Goal: Task Accomplishment & Management: Complete application form

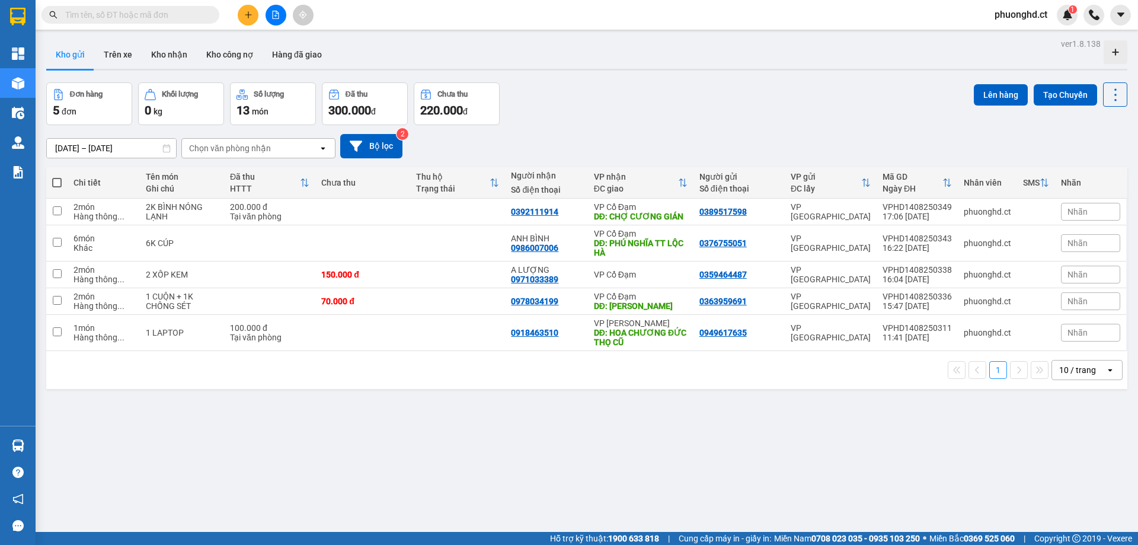
drag, startPoint x: 248, startPoint y: 11, endPoint x: 248, endPoint y: 28, distance: 17.2
click at [248, 12] on icon "plus" at bounding box center [248, 15] width 8 height 8
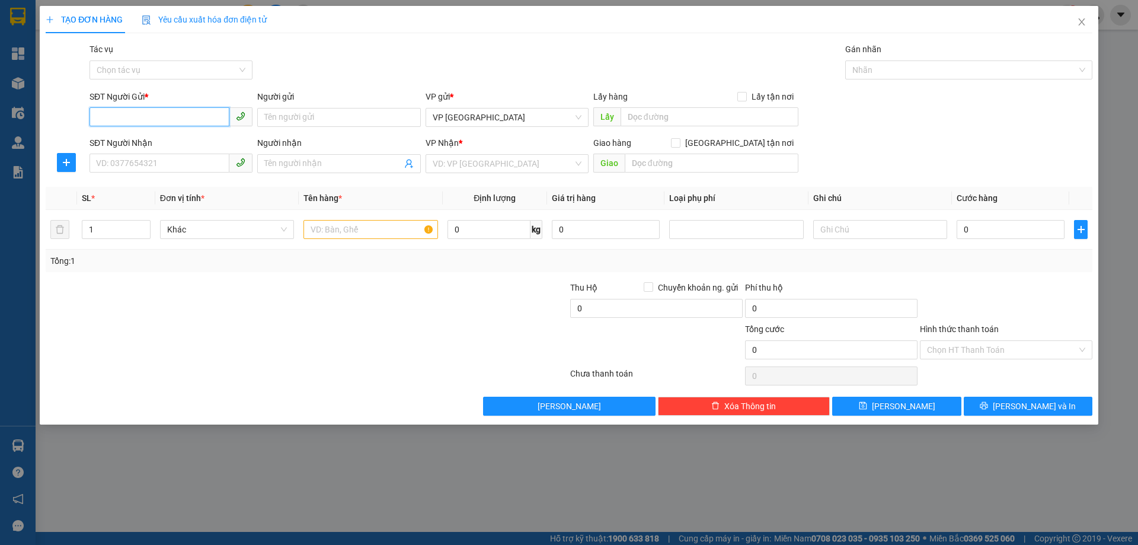
paste input "250,000 TM 449 1 VÉ HN-HT"
type input "250,000 TM 449 1 VÉ HN-HT"
type input "0000000000"
click at [170, 170] on input "SĐT Người Nhận" at bounding box center [160, 163] width 140 height 19
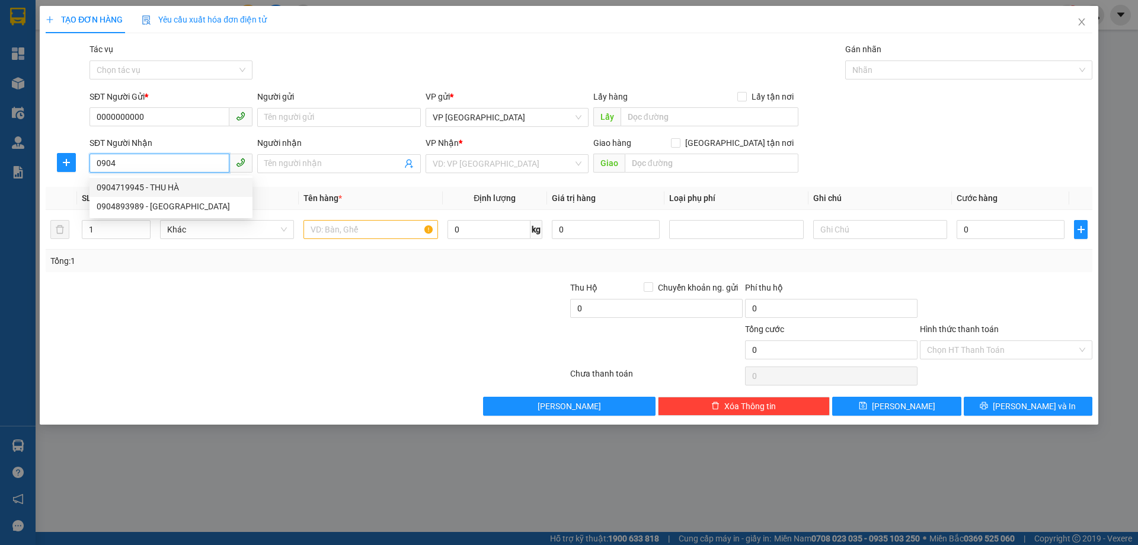
click at [157, 195] on div "0904719945 - THU HÀ" at bounding box center [171, 187] width 163 height 19
type input "0904719945"
type input "THU HÀ"
type input "XUÂN AN"
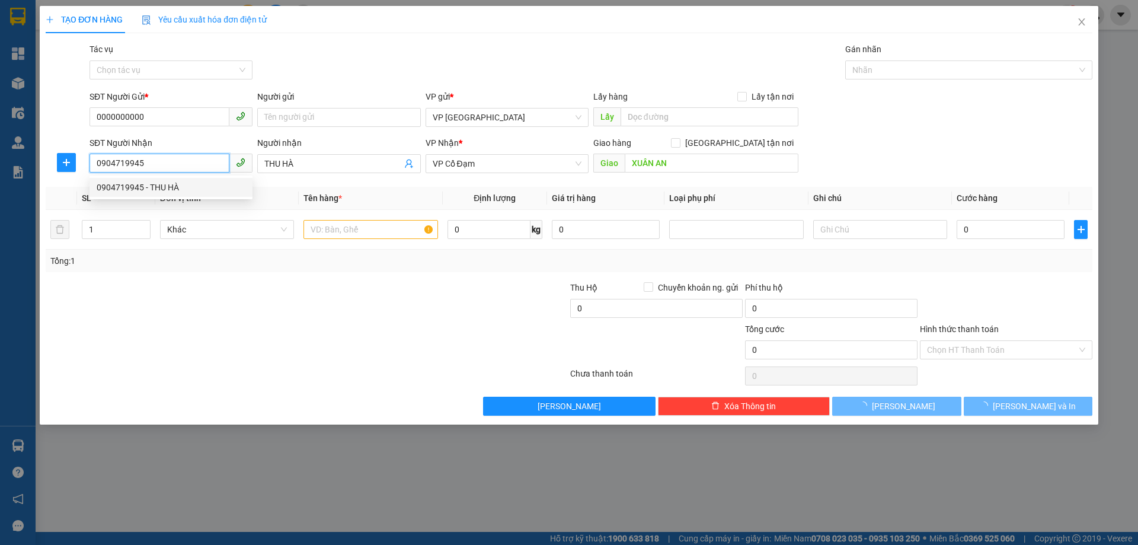
type input "60.000"
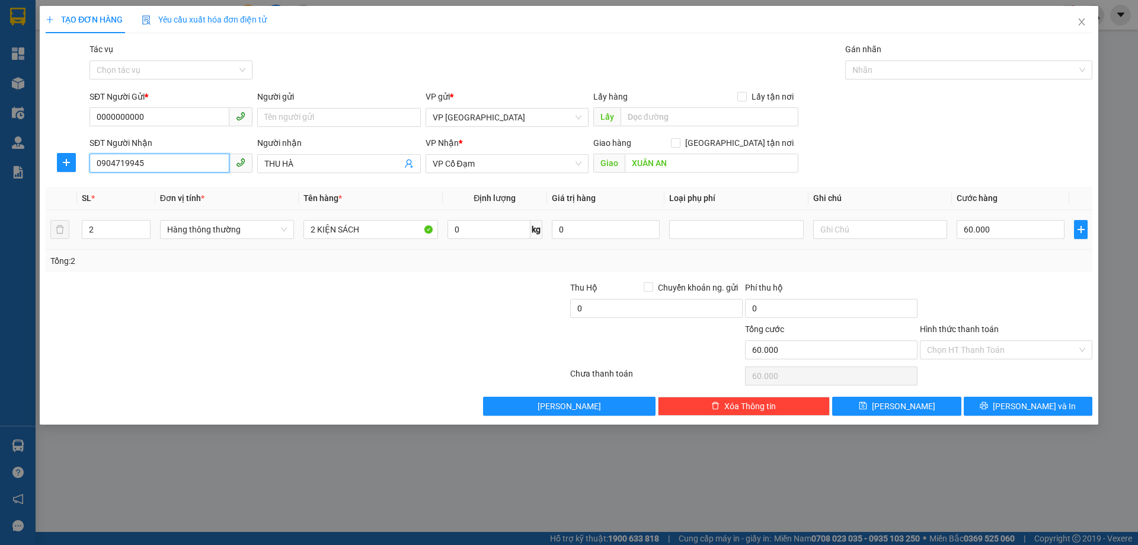
type input "0904719945"
drag, startPoint x: 79, startPoint y: 232, endPoint x: 94, endPoint y: 235, distance: 15.1
click at [94, 235] on td "2" at bounding box center [116, 230] width 78 height 40
drag, startPoint x: 94, startPoint y: 234, endPoint x: 83, endPoint y: 230, distance: 11.4
click at [83, 230] on input "2" at bounding box center [116, 230] width 68 height 18
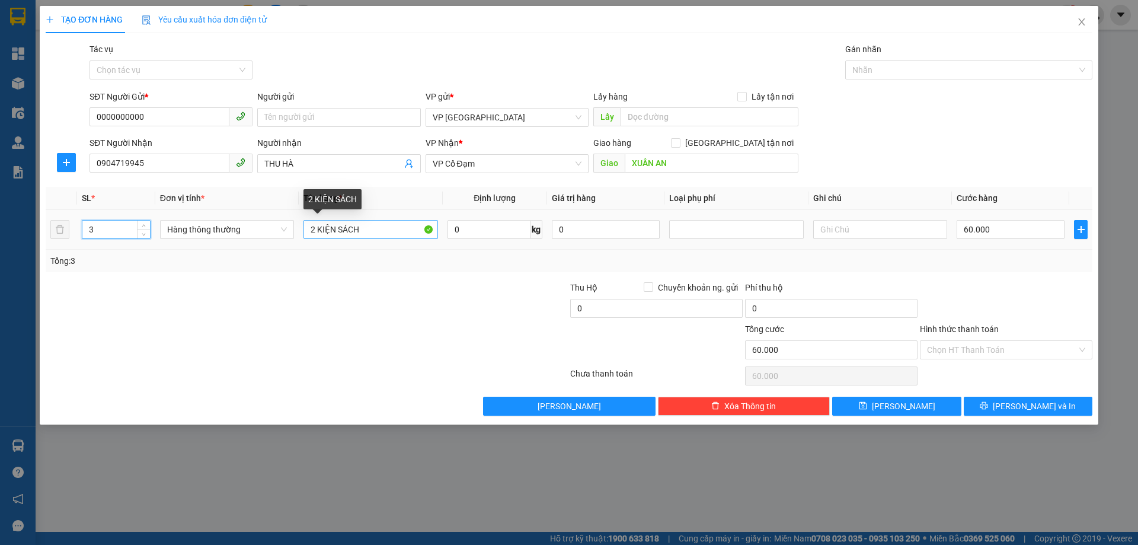
type input "3"
click at [316, 232] on input "2 KIỆN SÁCH" at bounding box center [370, 229] width 134 height 19
type input "3 KIỆN SÁCH"
click at [1020, 230] on input "60.000" at bounding box center [1011, 229] width 108 height 19
type input "0"
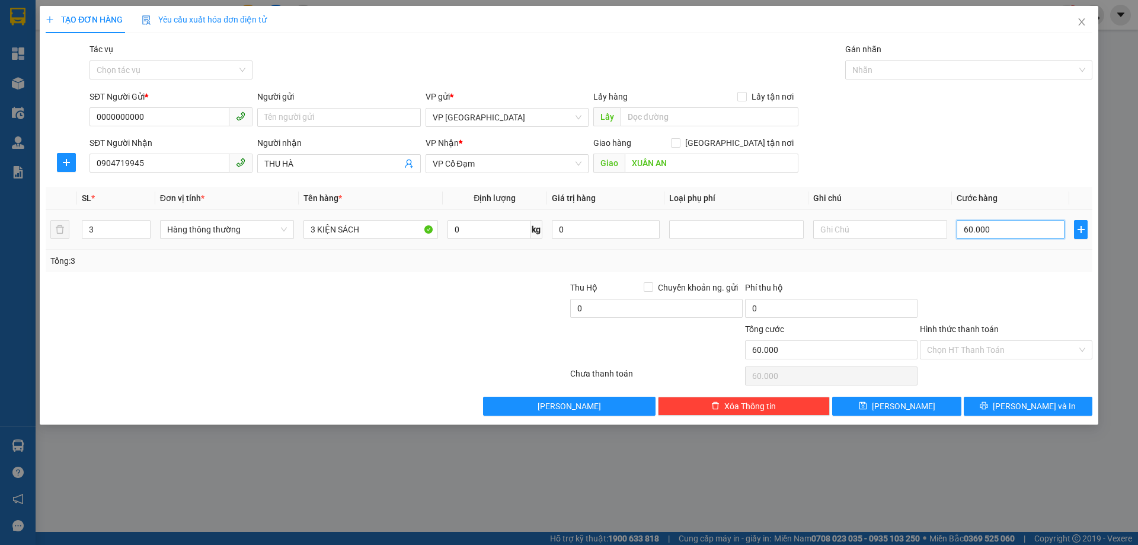
type input "0"
click at [1059, 407] on button "Lưu và In" at bounding box center [1028, 406] width 129 height 19
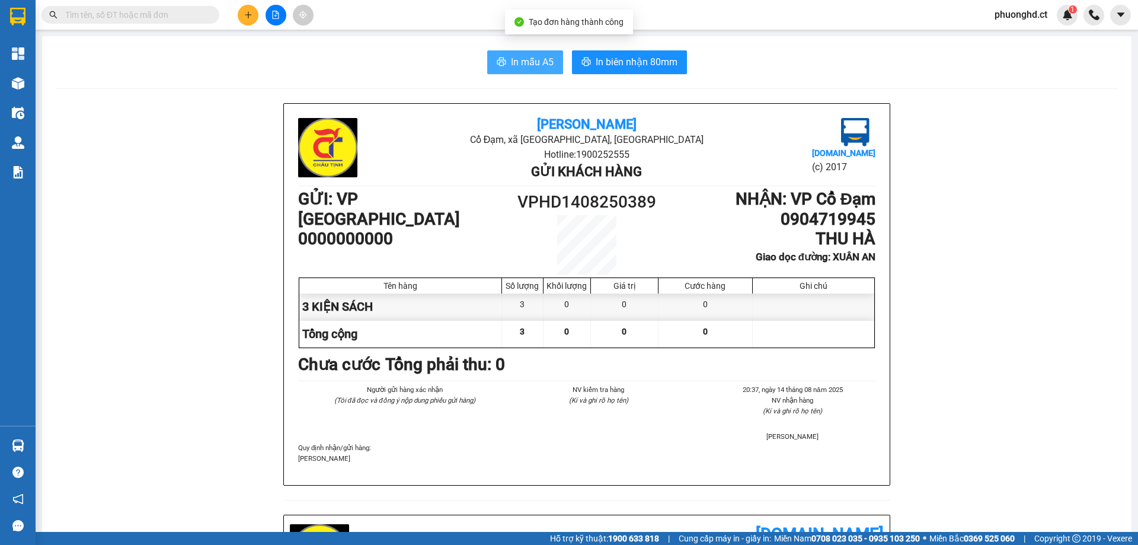
click at [501, 68] on span "printer" at bounding box center [501, 62] width 9 height 11
click at [257, 16] on button at bounding box center [248, 15] width 21 height 21
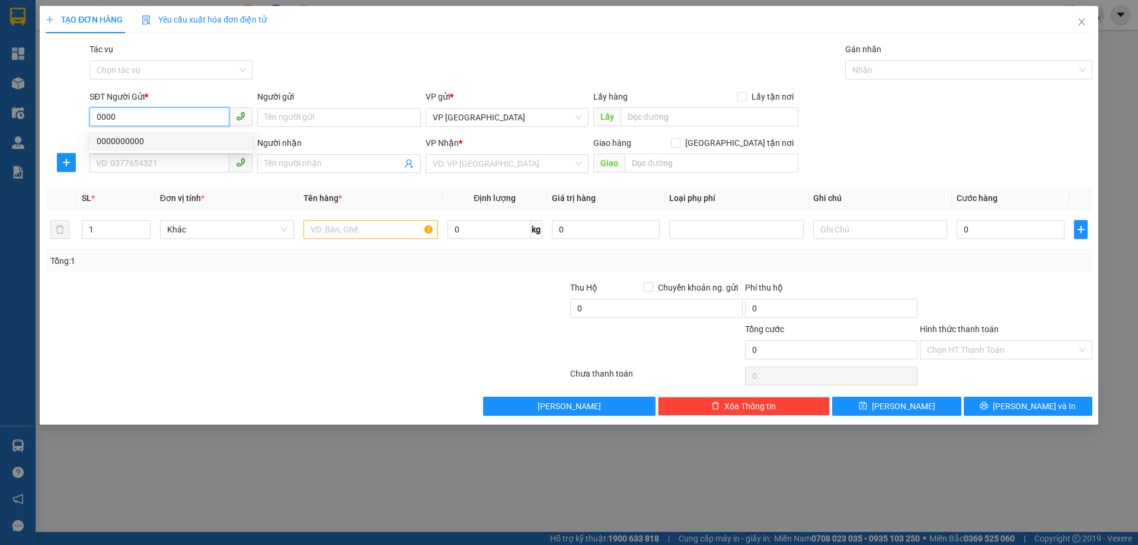
click at [146, 136] on div "0000000000" at bounding box center [171, 141] width 149 height 13
type input "0000000000"
type input "0904719945"
type input "THU HÀ"
type input "XUÂN AN"
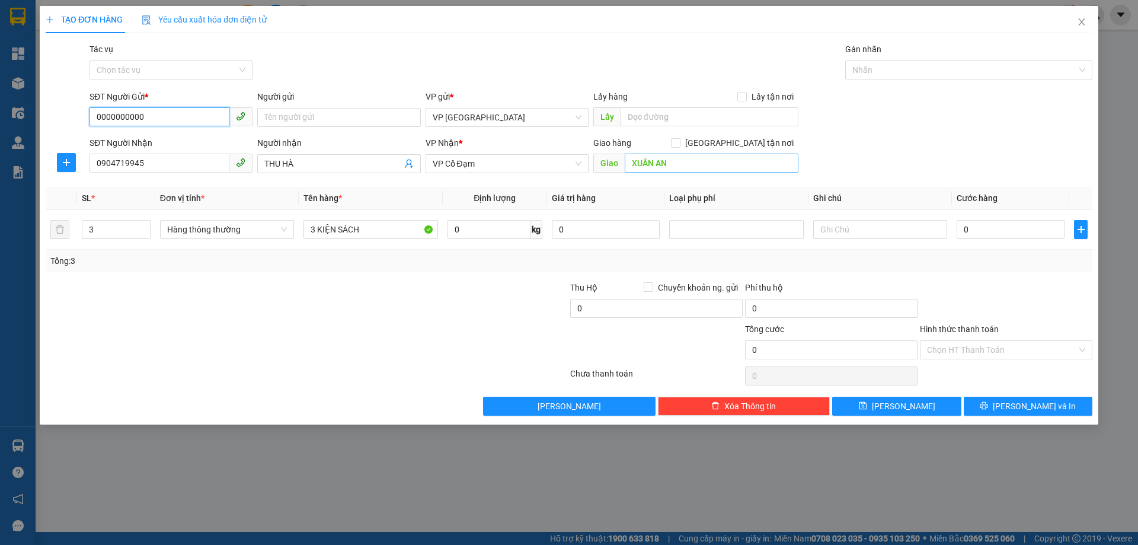
type input "0000000000"
click at [701, 163] on input "XUÂN AN" at bounding box center [712, 163] width 174 height 19
click at [675, 161] on input "XUÂN AN" at bounding box center [712, 163] width 174 height 19
click at [660, 164] on input "XUÂN AN" at bounding box center [712, 163] width 174 height 19
type input "XUÂN VIÊN"
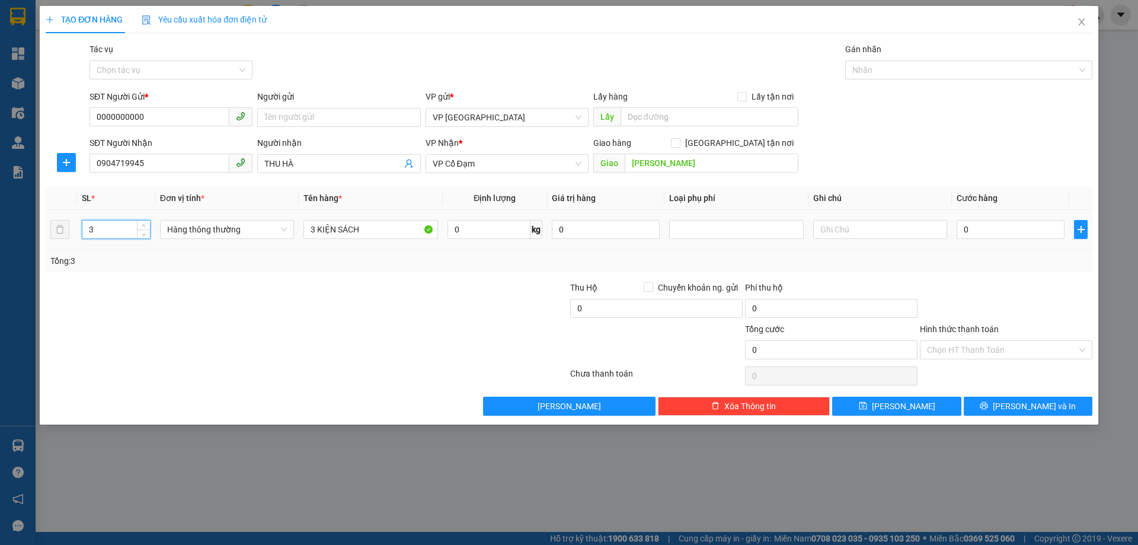
drag, startPoint x: 104, startPoint y: 234, endPoint x: 87, endPoint y: 233, distance: 16.6
click at [87, 233] on input "3" at bounding box center [116, 230] width 68 height 18
type input "2"
click at [309, 228] on input "3 KIỆN SÁCH" at bounding box center [370, 229] width 134 height 19
type input "2 KIỆN SÁCH"
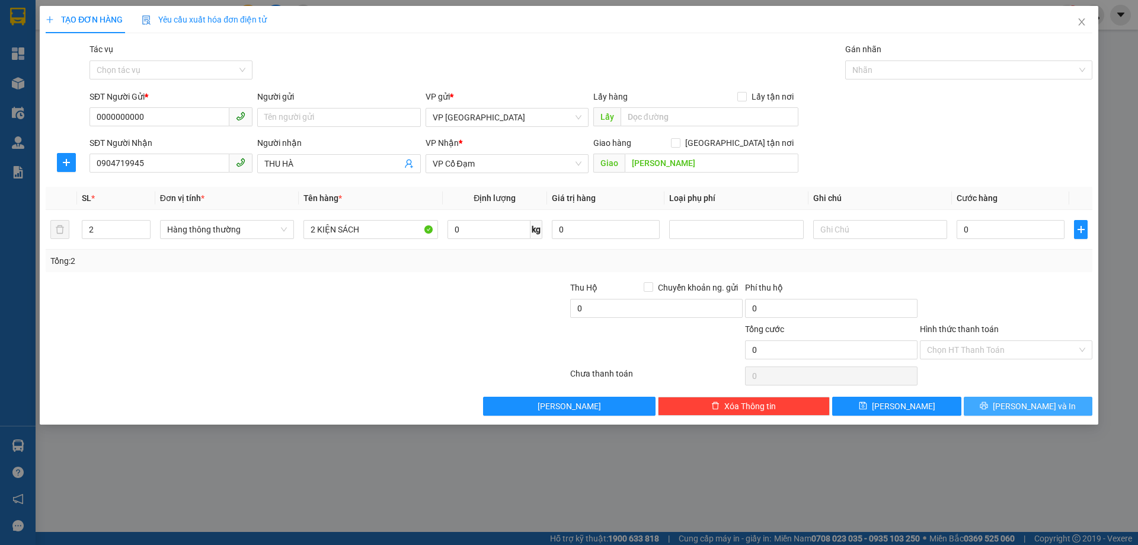
click at [1023, 409] on span "Lưu và In" at bounding box center [1034, 406] width 83 height 13
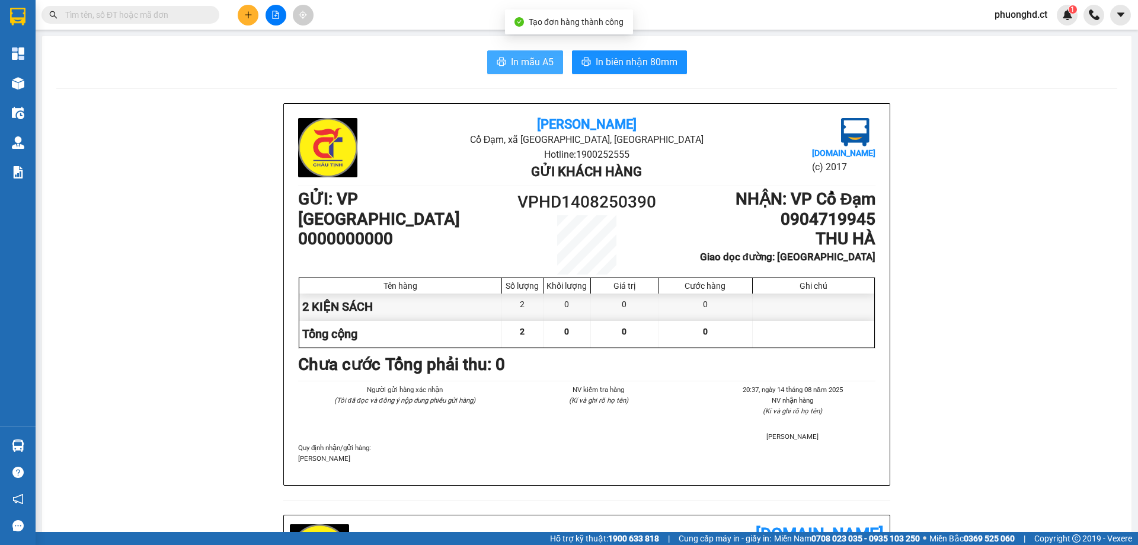
click at [526, 52] on button "In mẫu A5" at bounding box center [525, 62] width 76 height 24
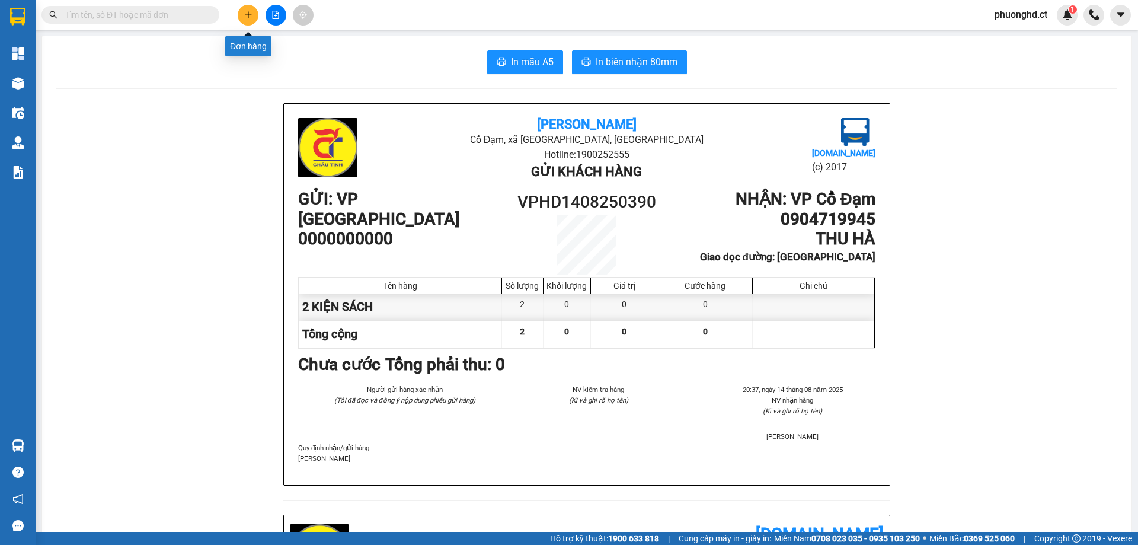
click at [251, 19] on button at bounding box center [248, 15] width 21 height 21
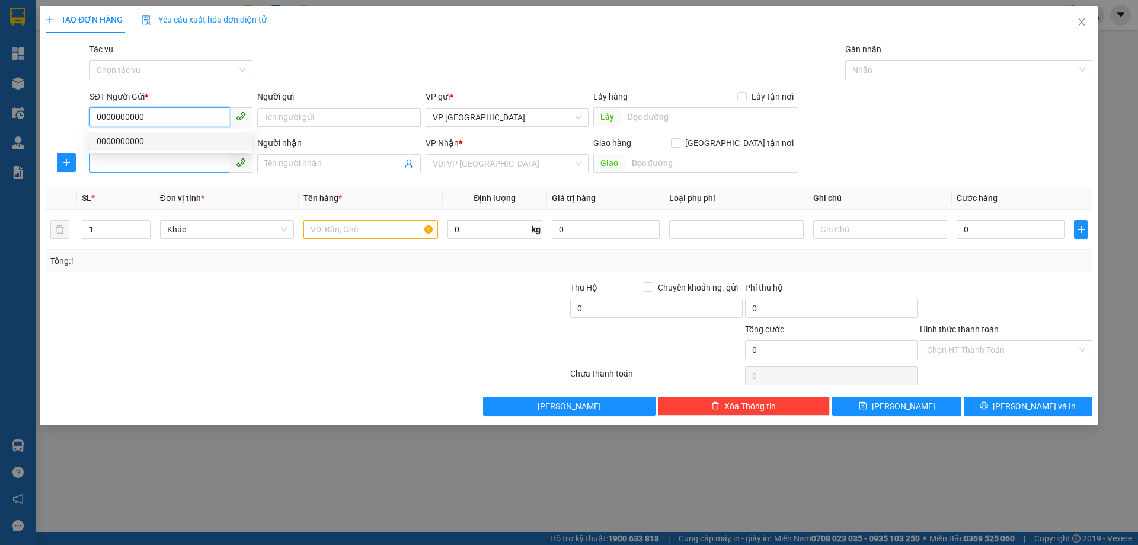
type input "0000000000"
click at [152, 159] on input "SĐT Người Nhận" at bounding box center [160, 163] width 140 height 19
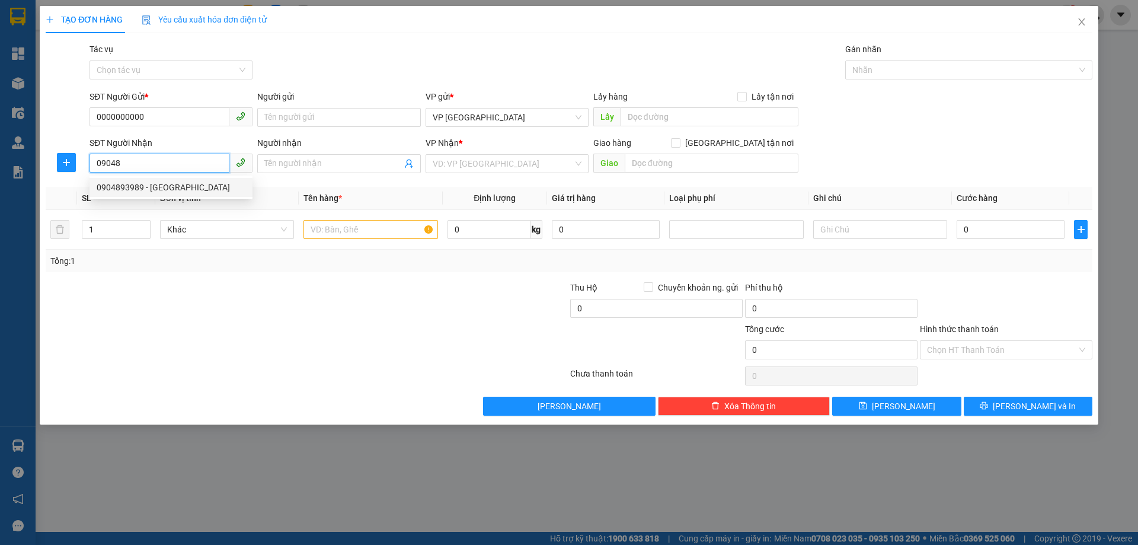
click at [174, 193] on div "0904893989 - THANH HỒNG" at bounding box center [171, 187] width 149 height 13
type input "0904893989"
type input "[PERSON_NAME]"
type input "XUÂN AN"
type input "16.000"
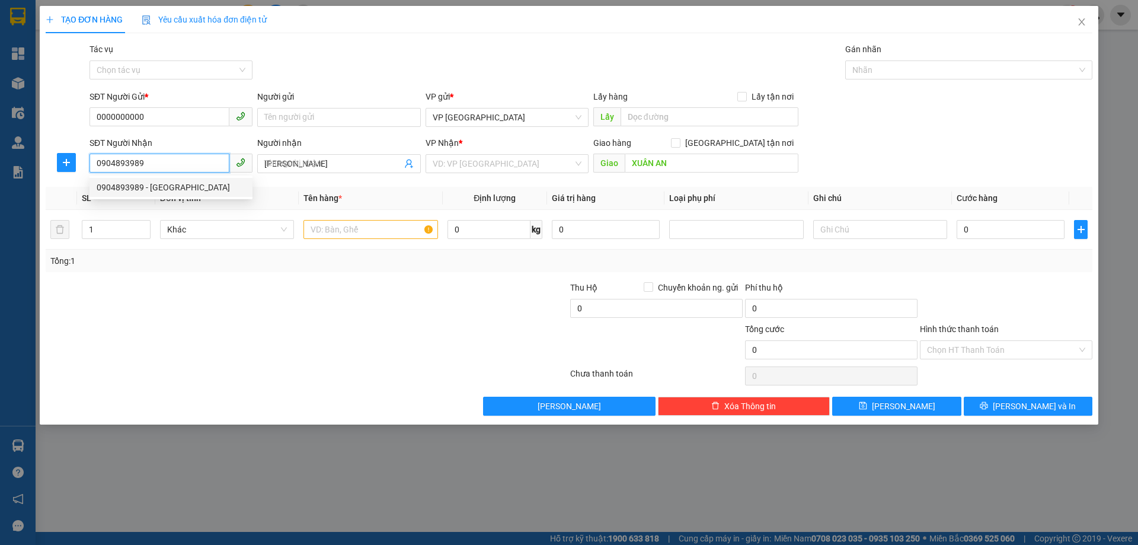
type input "16.000"
type input "0904893989"
click at [1005, 240] on div "16.000" at bounding box center [1011, 230] width 108 height 24
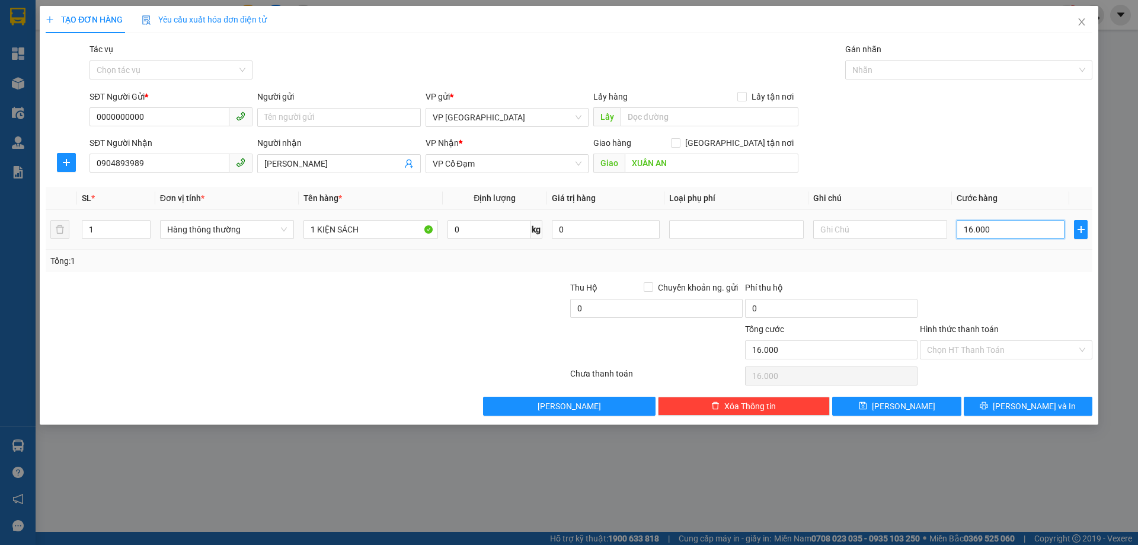
click at [1008, 234] on input "16.000" at bounding box center [1011, 229] width 108 height 19
type input "0"
click at [1040, 402] on span "Lưu và In" at bounding box center [1034, 406] width 83 height 13
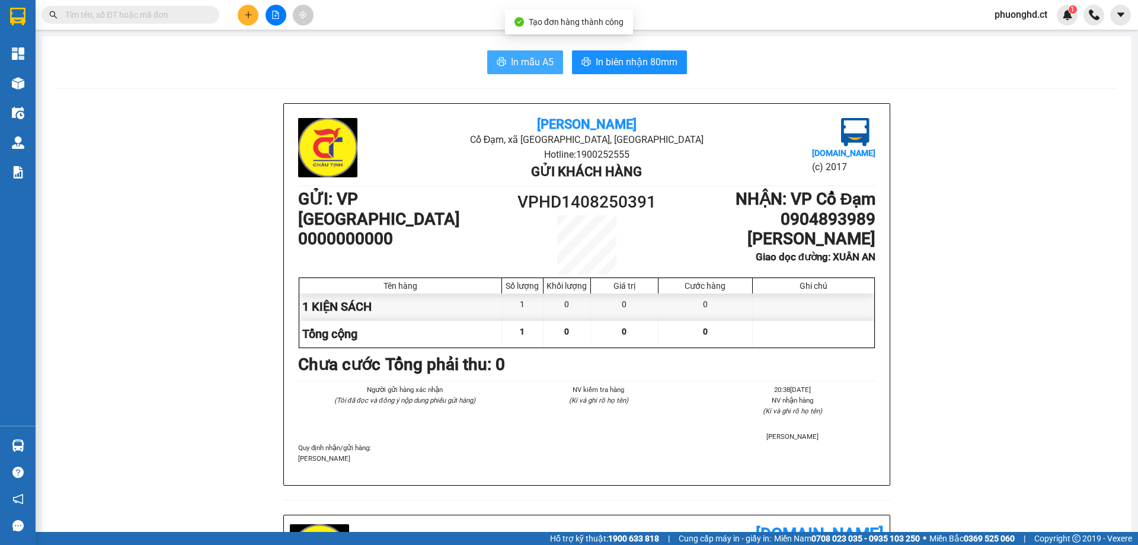
click at [524, 57] on span "In mẫu A5" at bounding box center [532, 62] width 43 height 15
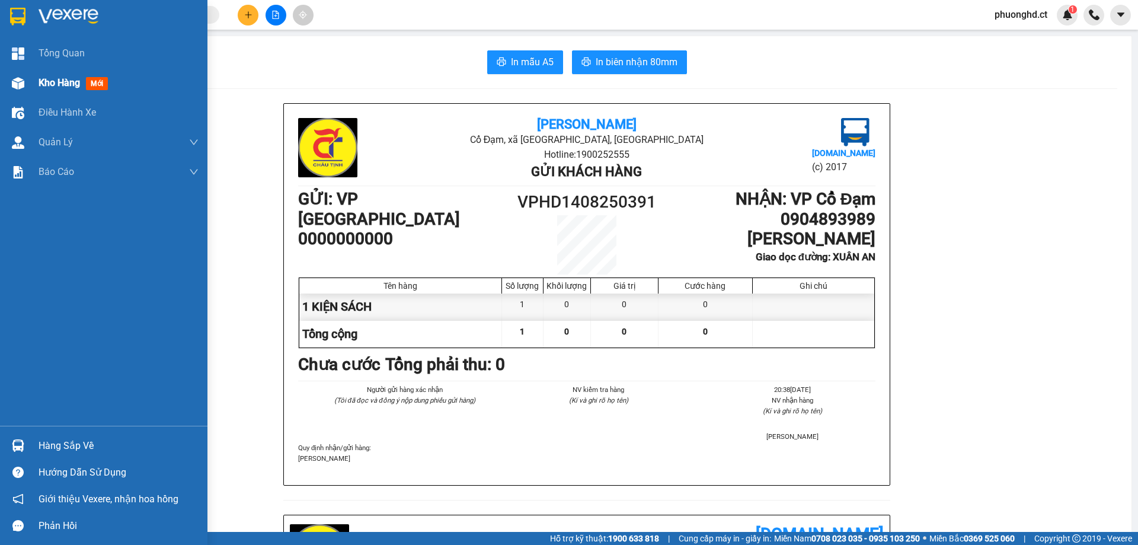
click at [21, 81] on img at bounding box center [18, 83] width 12 height 12
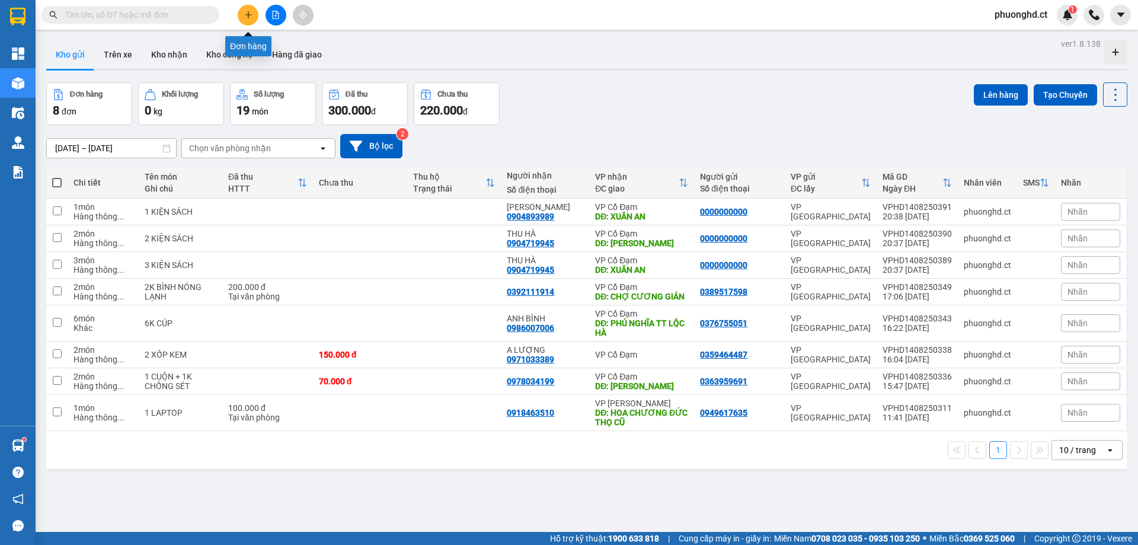
click at [248, 16] on icon "plus" at bounding box center [248, 15] width 8 height 8
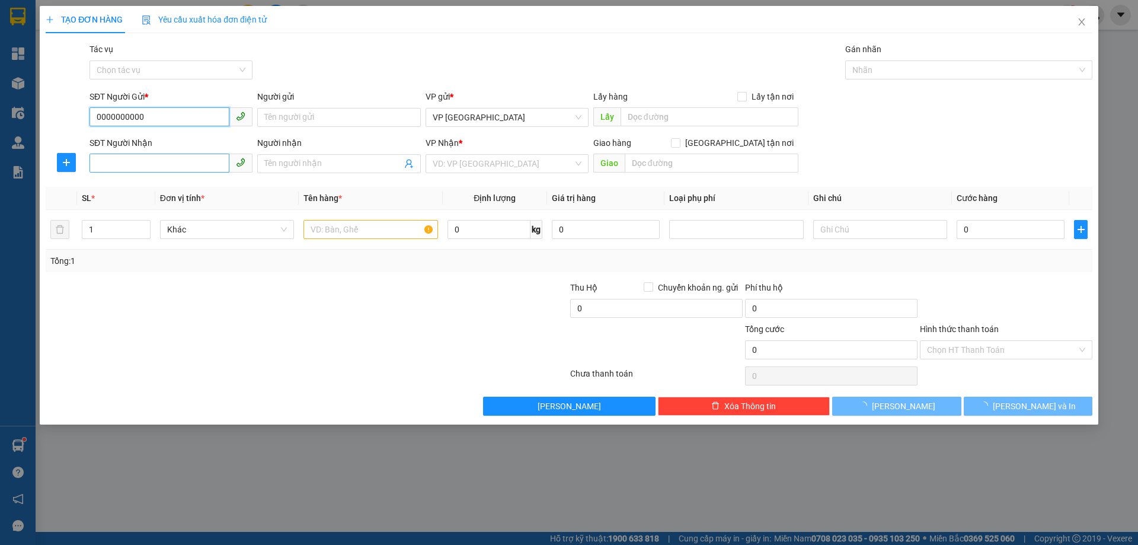
type input "0000000000"
click at [184, 167] on input "SĐT Người Nhận" at bounding box center [160, 163] width 140 height 19
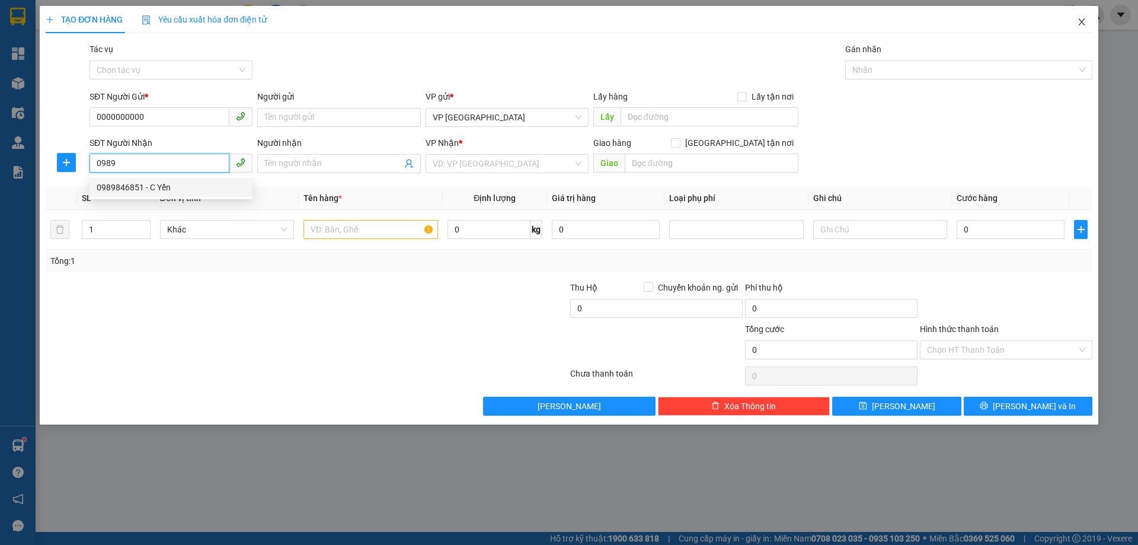
type input "0989"
click at [1088, 19] on span "Close" at bounding box center [1081, 22] width 33 height 33
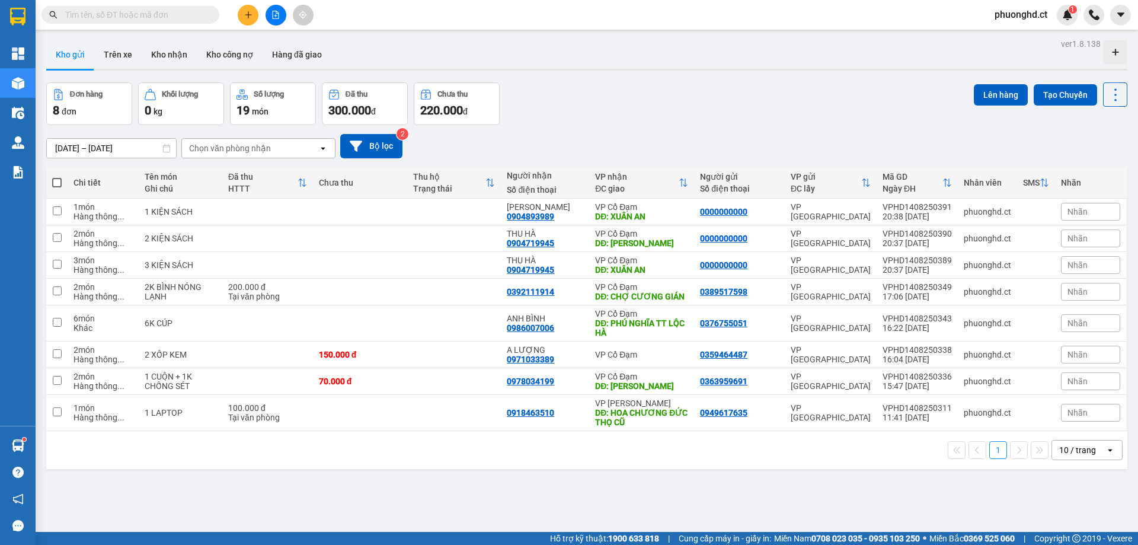
click at [1007, 16] on span "phuonghd.ct" at bounding box center [1021, 14] width 72 height 15
click at [1007, 32] on span "Đăng xuất" at bounding box center [1027, 36] width 50 height 13
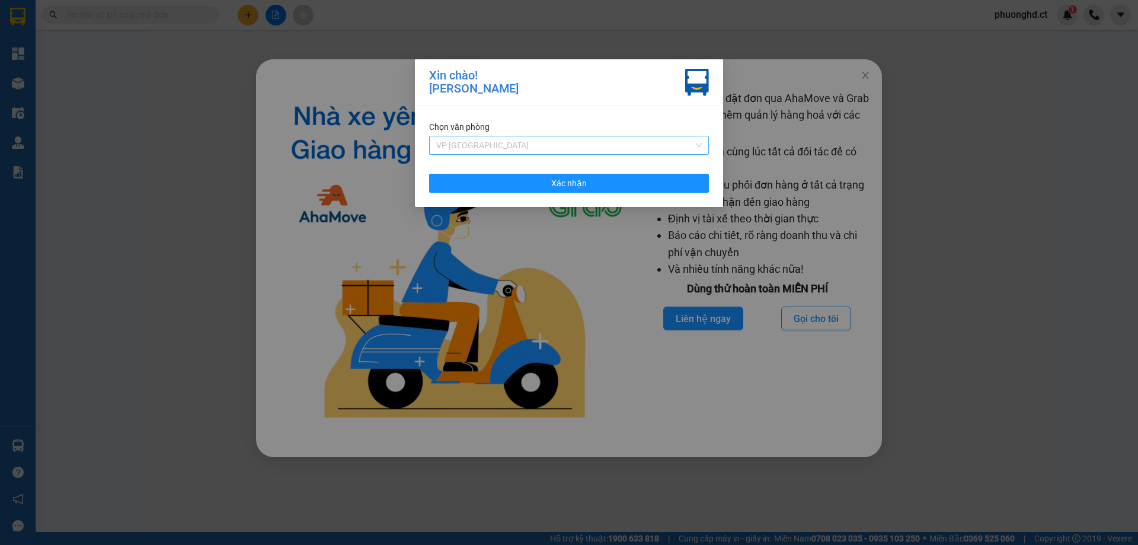
click at [488, 142] on span "VP [GEOGRAPHIC_DATA]" at bounding box center [569, 145] width 266 height 18
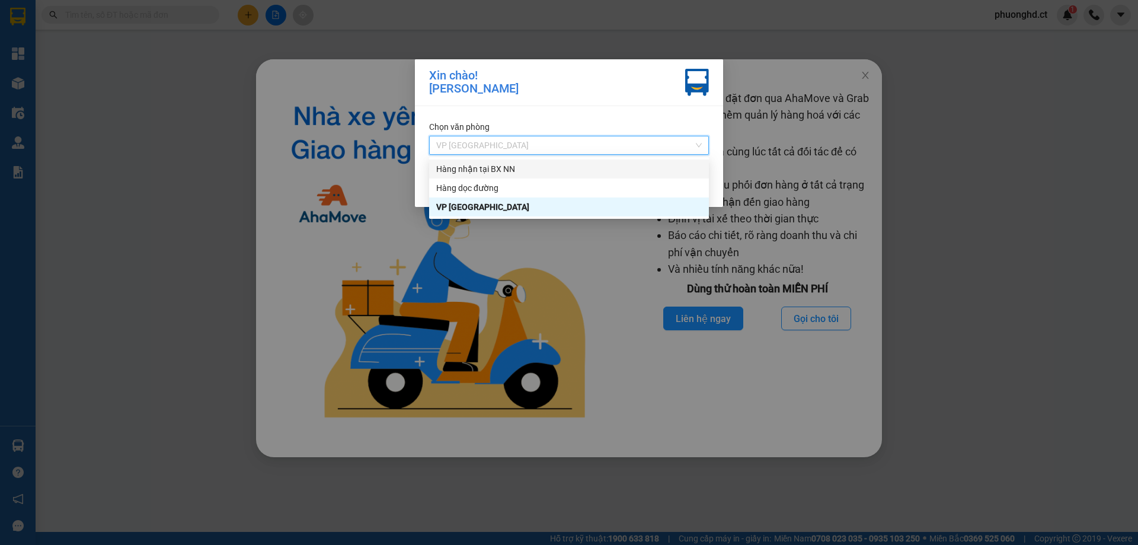
click at [484, 175] on div "Hàng nhận tại BX NN" at bounding box center [569, 168] width 280 height 19
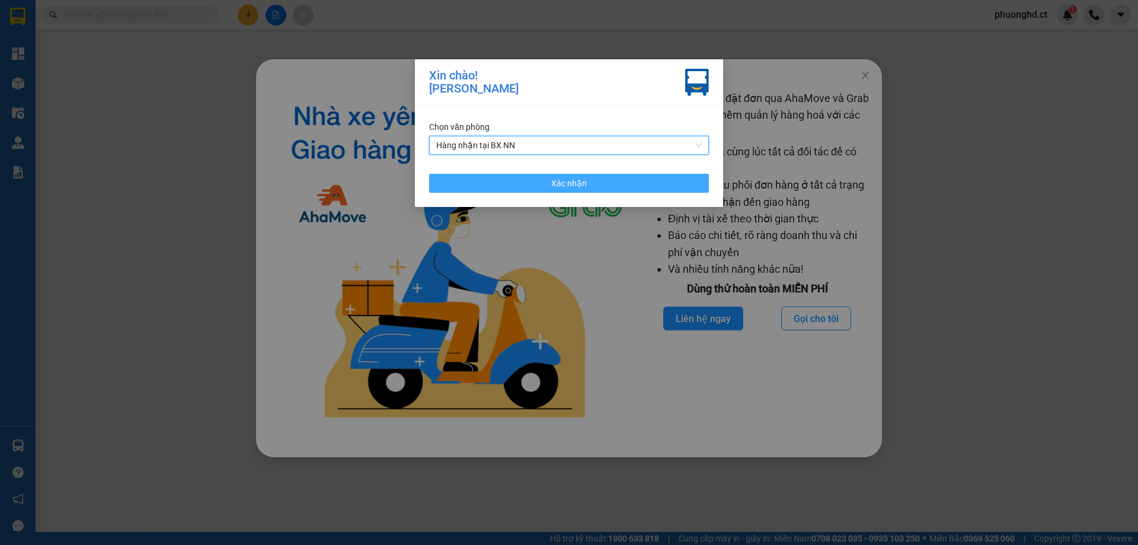
click at [481, 185] on button "Xác nhận" at bounding box center [569, 183] width 280 height 19
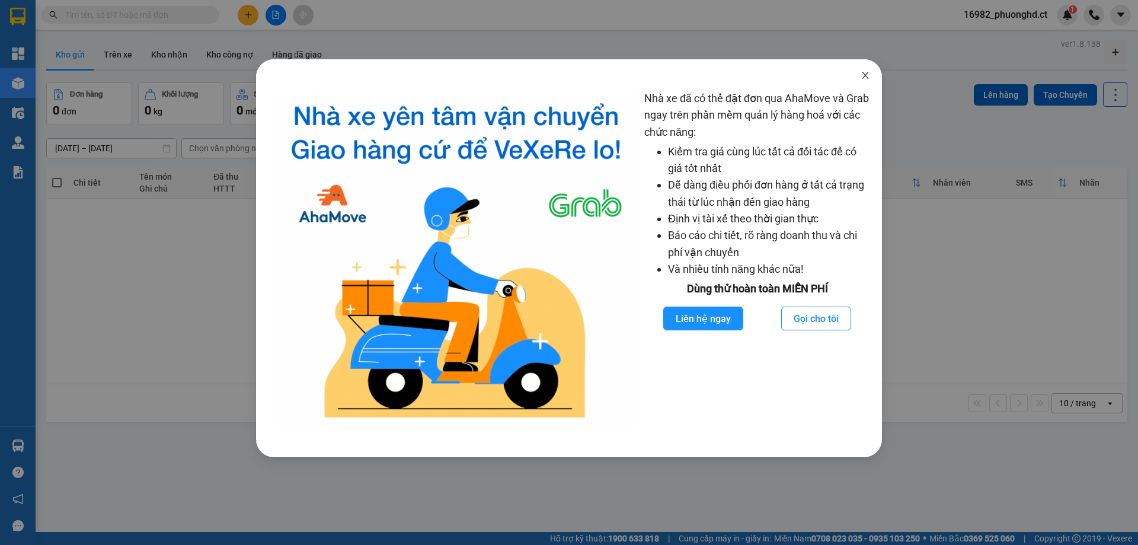
click at [868, 75] on icon "close" at bounding box center [865, 75] width 9 height 9
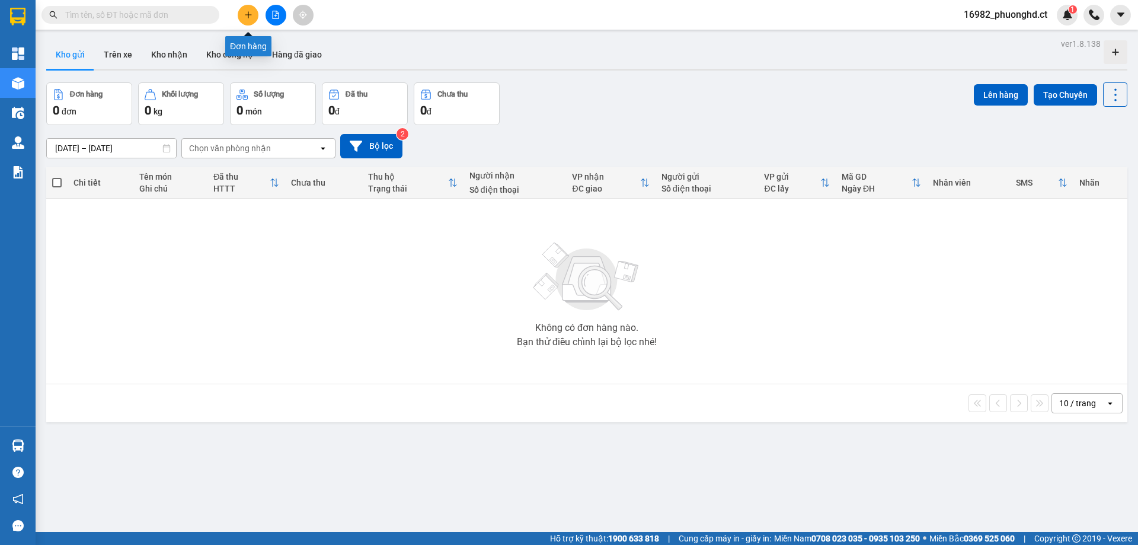
click at [244, 21] on button at bounding box center [248, 15] width 21 height 21
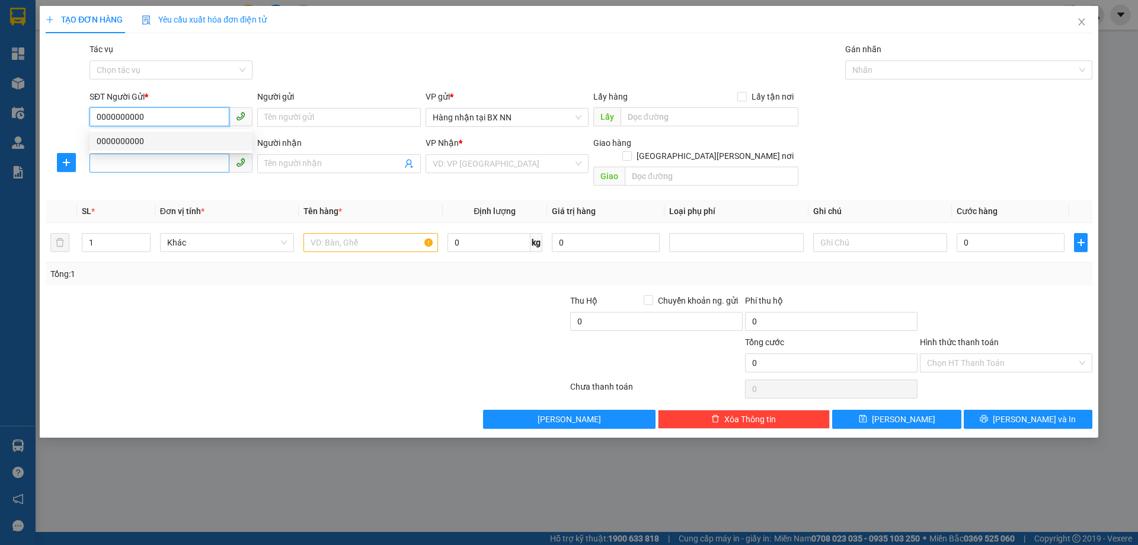
type input "0000000000"
click at [112, 164] on input "SĐT Người Nhận" at bounding box center [160, 163] width 140 height 19
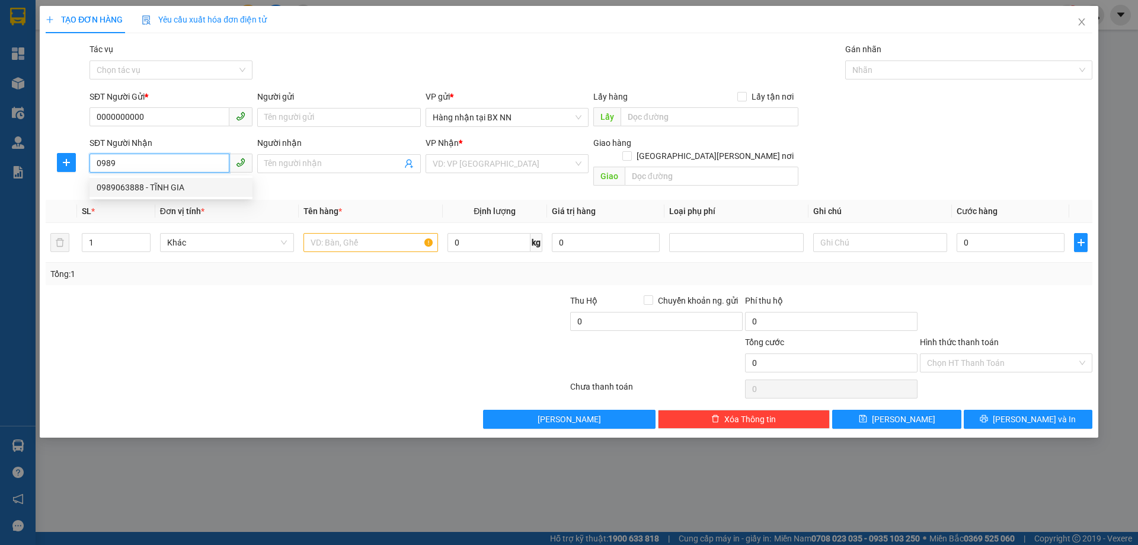
click at [197, 192] on div "0989063888 - TĨNH GIA" at bounding box center [171, 187] width 149 height 13
type input "0989063888"
type input "TĨNH GIA"
type input "AN LỘC"
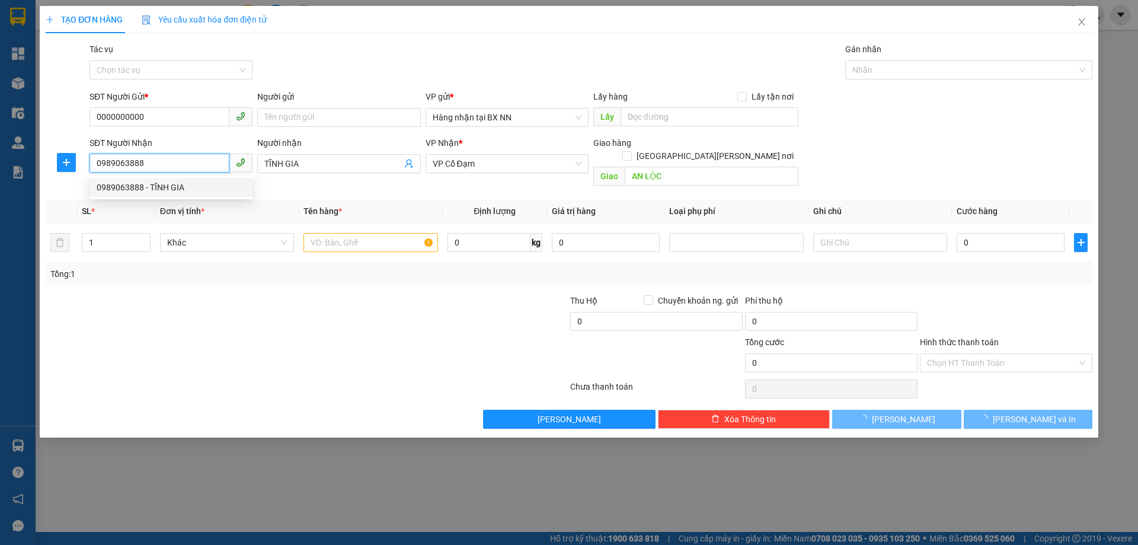
type input "60.000"
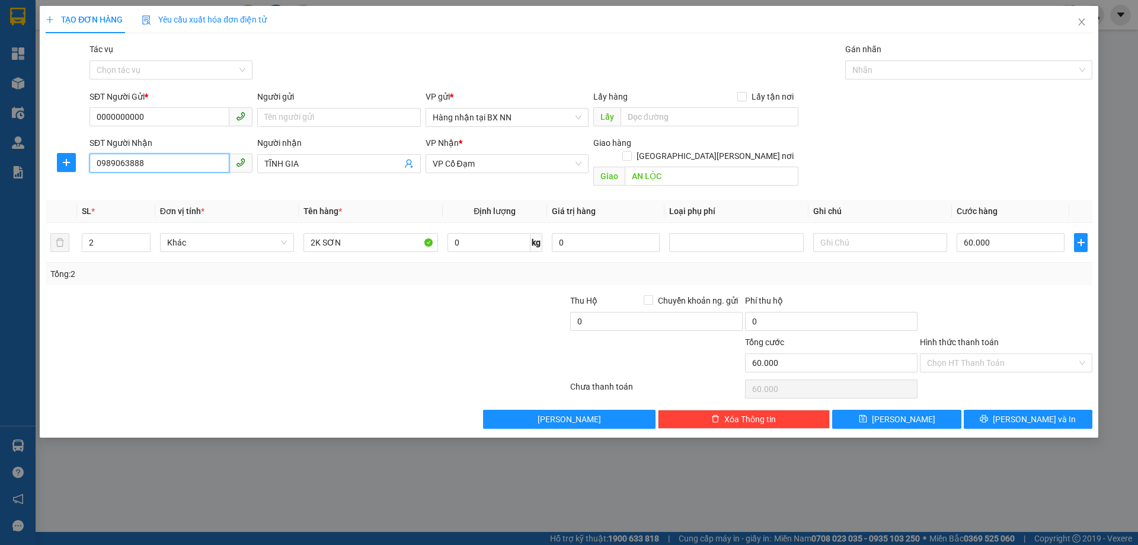
type input "0989063888"
drag, startPoint x: 102, startPoint y: 232, endPoint x: 36, endPoint y: 232, distance: 66.4
click at [36, 232] on div "TẠO ĐƠN HÀNG Yêu cầu xuất hóa đơn điện tử Transit Pickup Surcharge Ids Transit …" at bounding box center [569, 272] width 1138 height 545
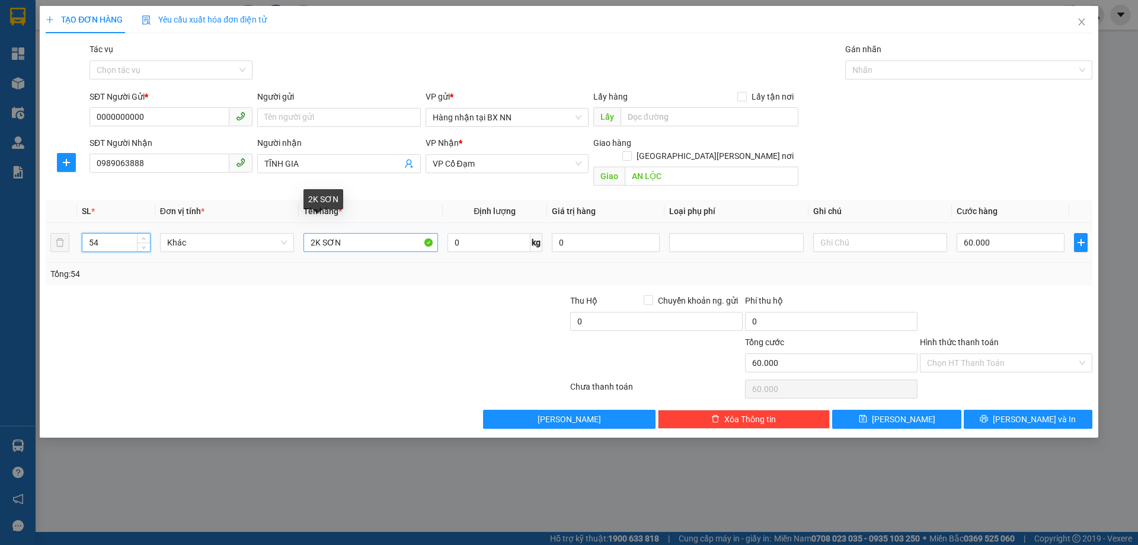
type input "54"
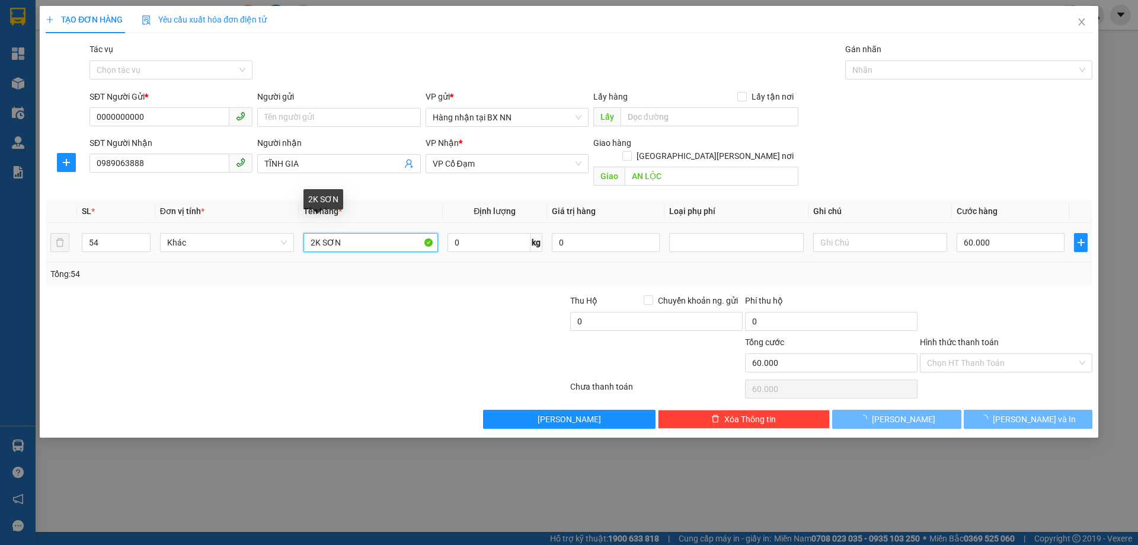
type input "0"
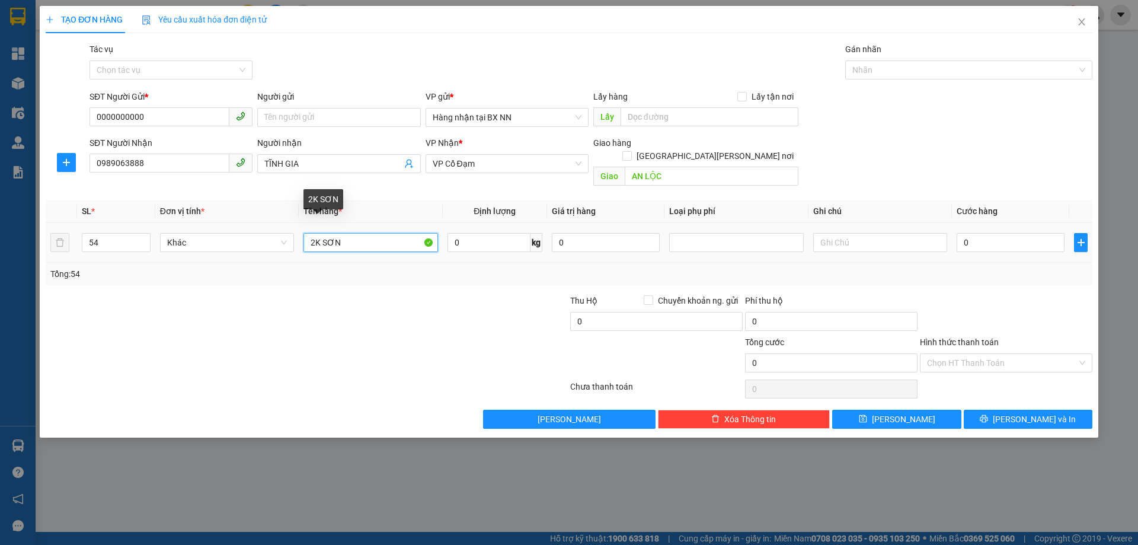
drag, startPoint x: 318, startPoint y: 228, endPoint x: 306, endPoint y: 231, distance: 11.6
click at [306, 233] on input "2K SƠN" at bounding box center [370, 242] width 134 height 19
type input "54T SƠN"
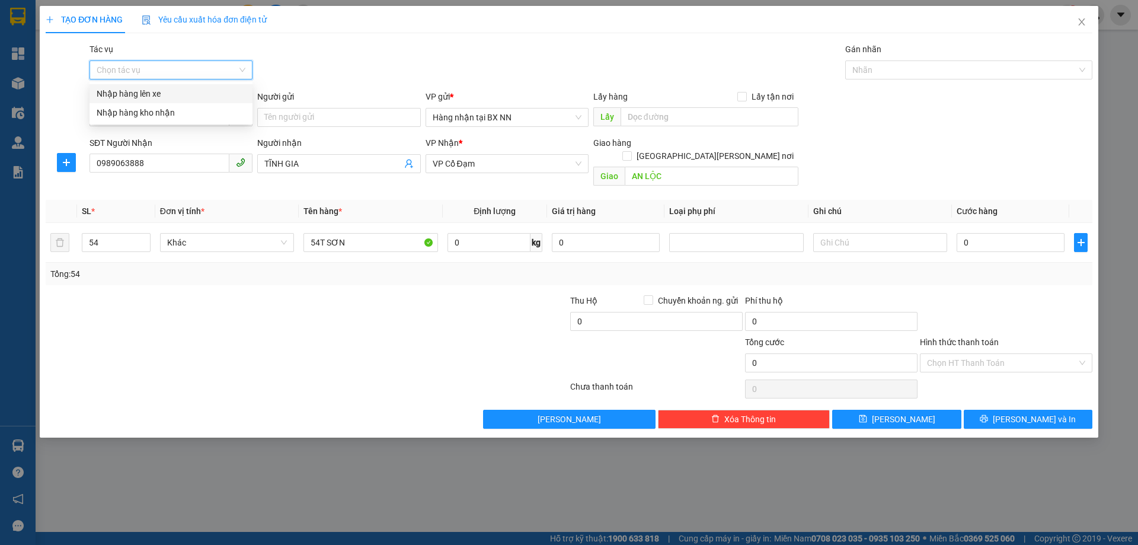
click at [135, 67] on input "Tác vụ" at bounding box center [167, 70] width 140 height 18
click at [146, 84] on div "Nhập hàng lên xe" at bounding box center [171, 93] width 163 height 19
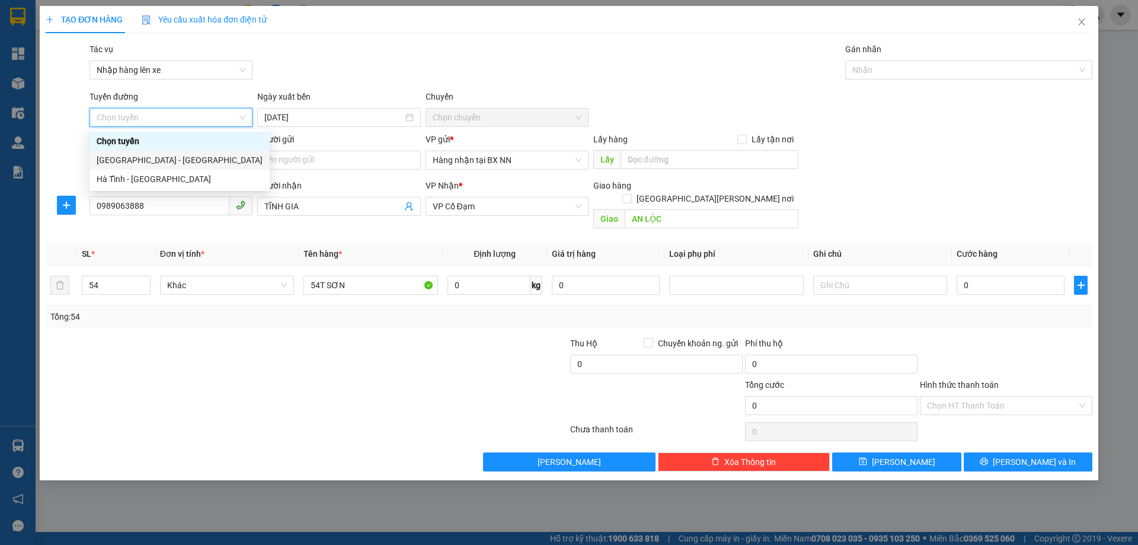
click at [162, 167] on div "Hà Nội - Hà Tĩnh" at bounding box center [180, 160] width 180 height 19
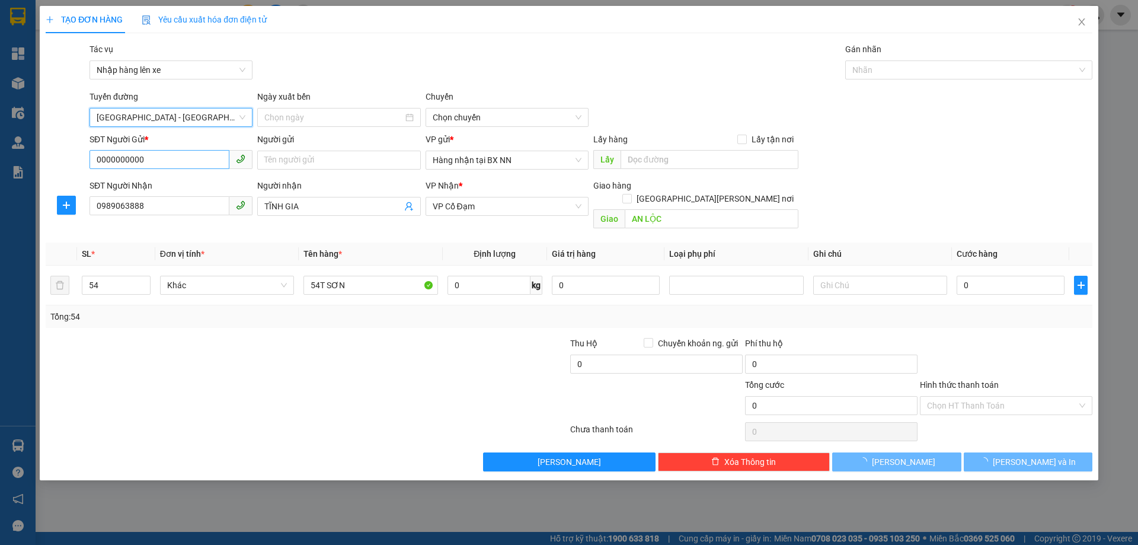
type input "14/08/2025"
click at [483, 110] on span "10:00 - 38F-006.99" at bounding box center [507, 117] width 149 height 18
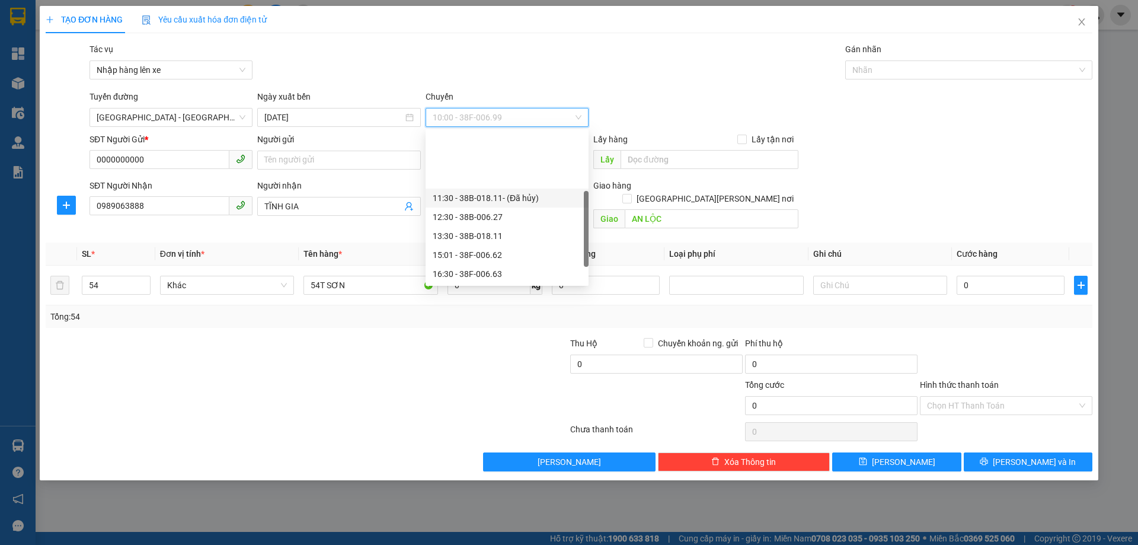
scroll to position [76, 0]
click at [506, 240] on div "21:00 - 38H-048.28" at bounding box center [507, 235] width 149 height 13
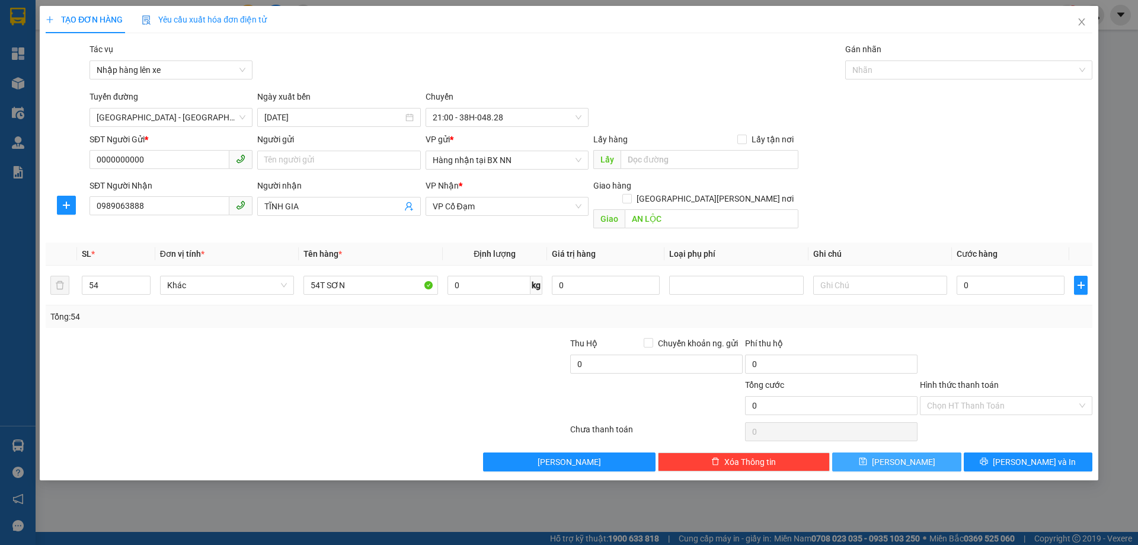
click at [927, 452] on button "Lưu" at bounding box center [896, 461] width 129 height 19
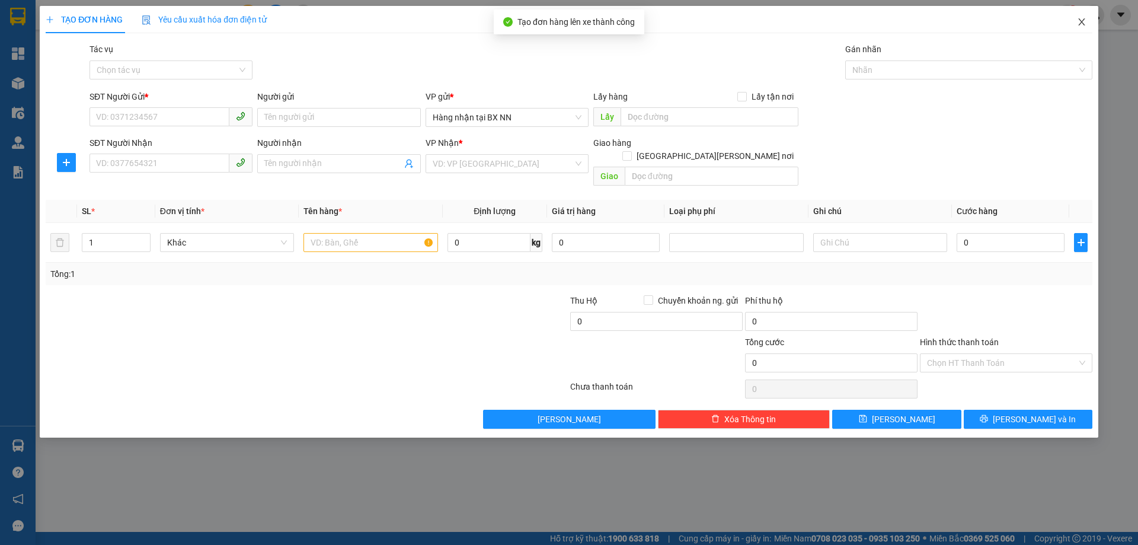
click at [1076, 21] on span "Close" at bounding box center [1081, 22] width 33 height 33
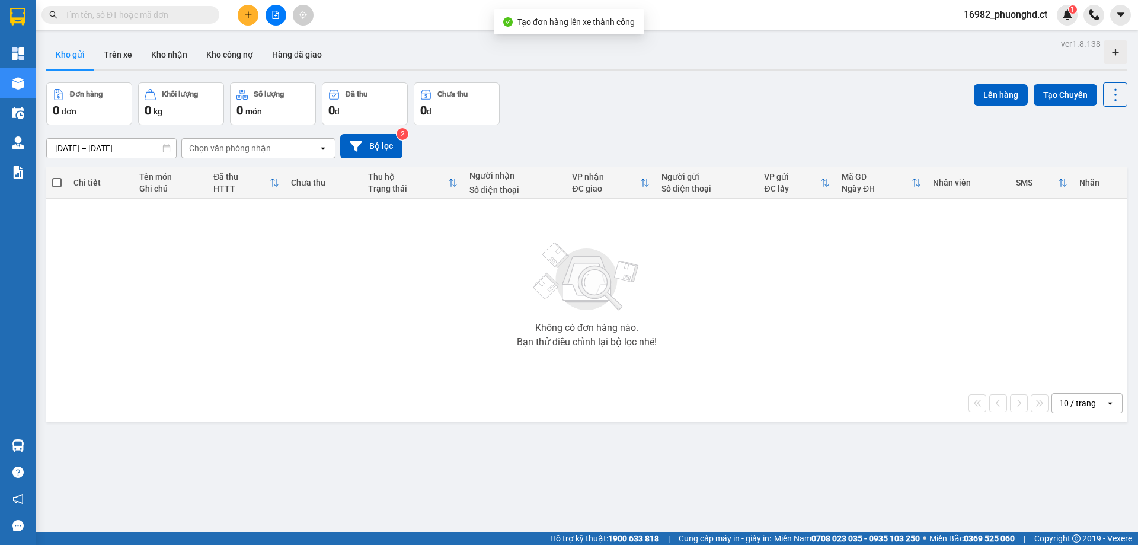
click at [992, 3] on div "Kết quả tìm kiếm ( 0 ) Bộ lọc No Data 16982_phuonghd.ct 1" at bounding box center [569, 15] width 1138 height 30
click at [986, 19] on span "16982_phuonghd.ct" at bounding box center [1005, 14] width 103 height 15
click at [977, 33] on span "Đăng xuất" at bounding box center [1011, 36] width 78 height 13
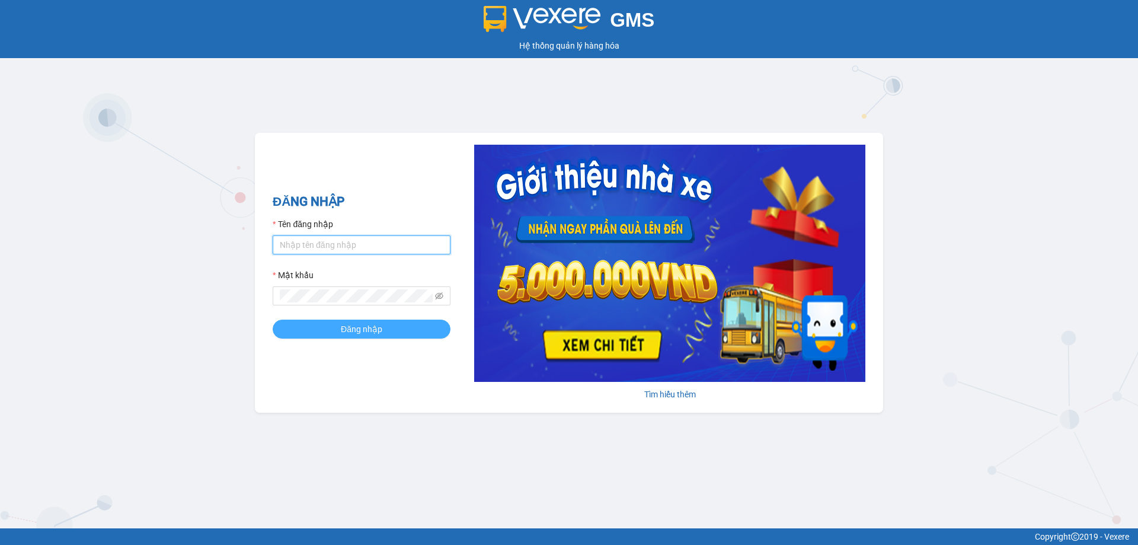
type input "phuonghd.ct"
click at [416, 325] on button "Đăng nhập" at bounding box center [362, 328] width 178 height 19
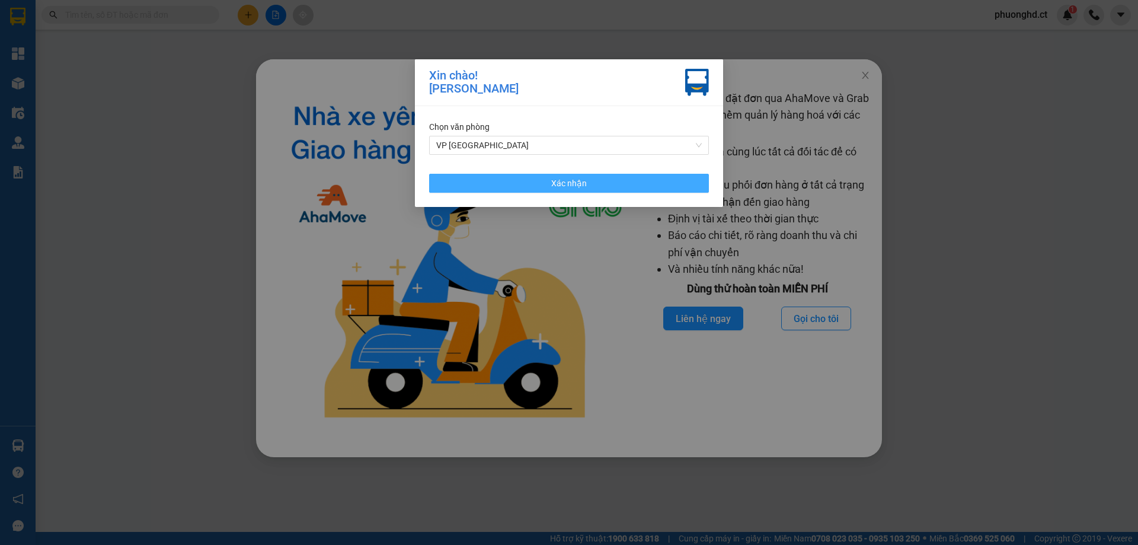
click at [612, 183] on button "Xác nhận" at bounding box center [569, 183] width 280 height 19
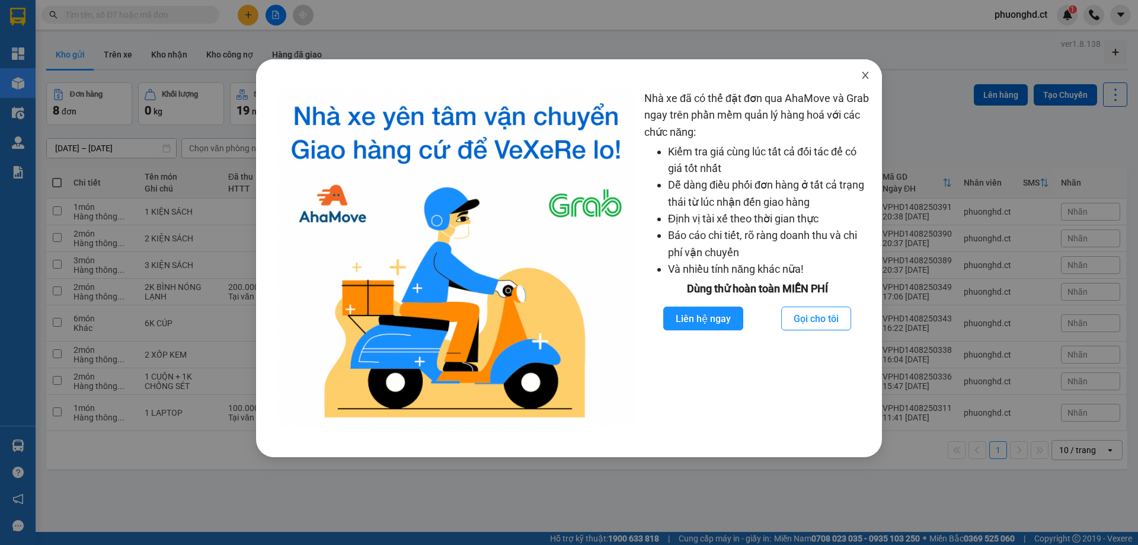
click at [870, 69] on span "Close" at bounding box center [865, 75] width 33 height 33
